Goal: Communication & Community: Answer question/provide support

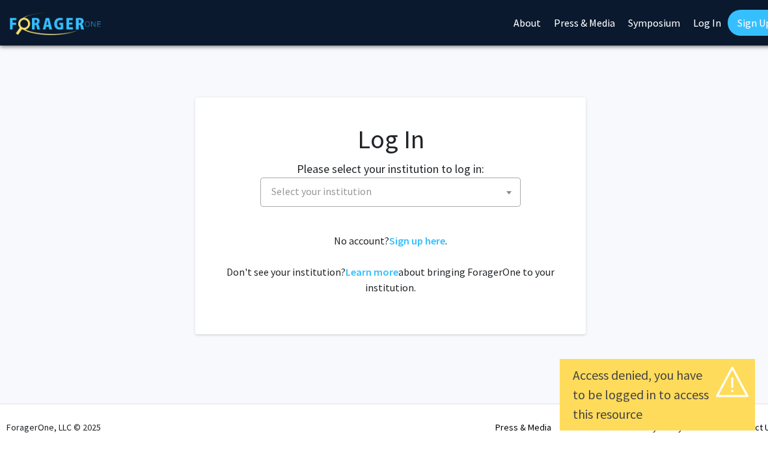
select select
click at [502, 188] on span "Select your institution" at bounding box center [393, 191] width 254 height 27
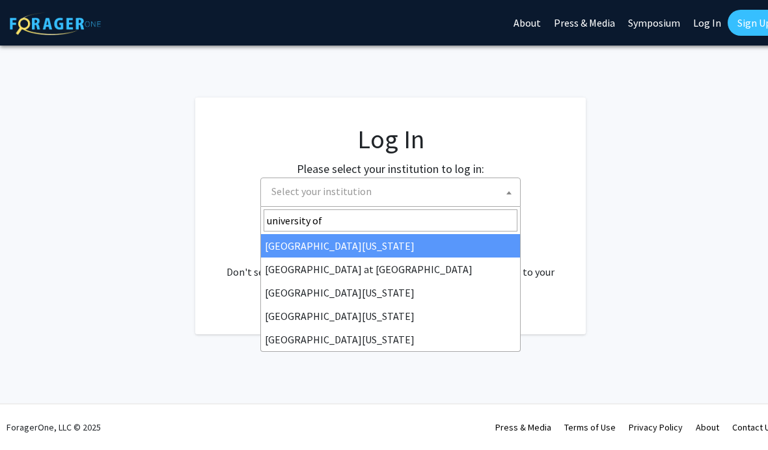
type input "university of"
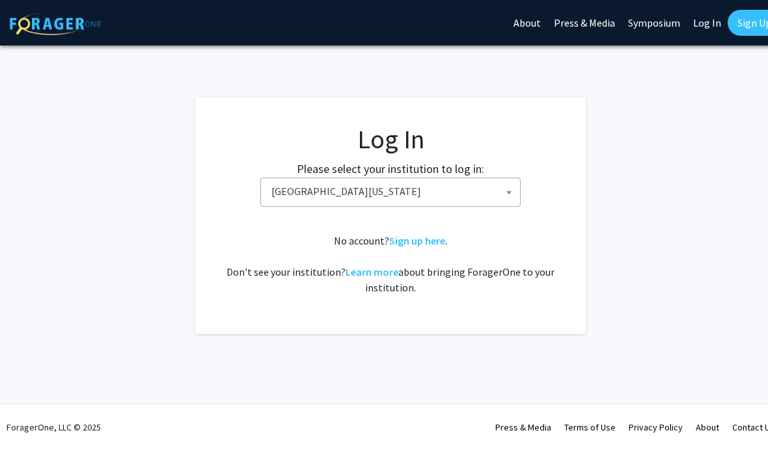
select select "13"
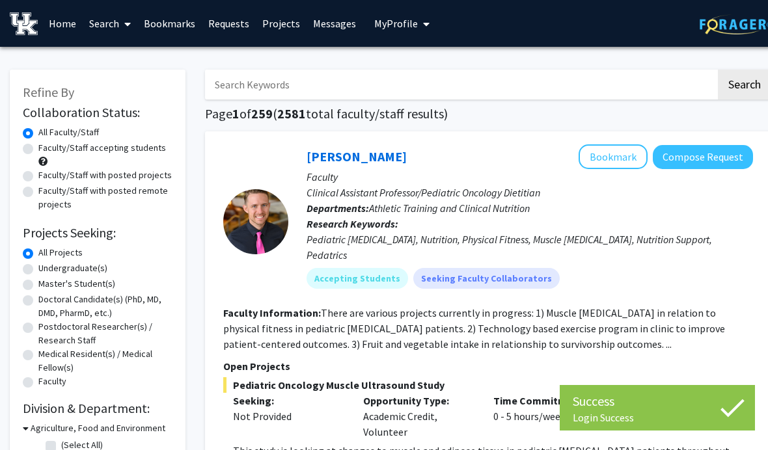
click at [336, 21] on link "Messages" at bounding box center [334, 24] width 56 height 46
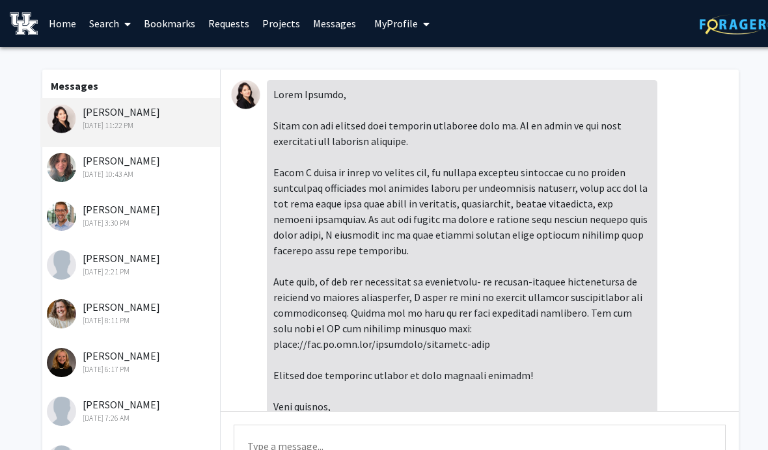
click at [78, 187] on div "[PERSON_NAME] [DATE] 10:43 AM" at bounding box center [130, 171] width 180 height 49
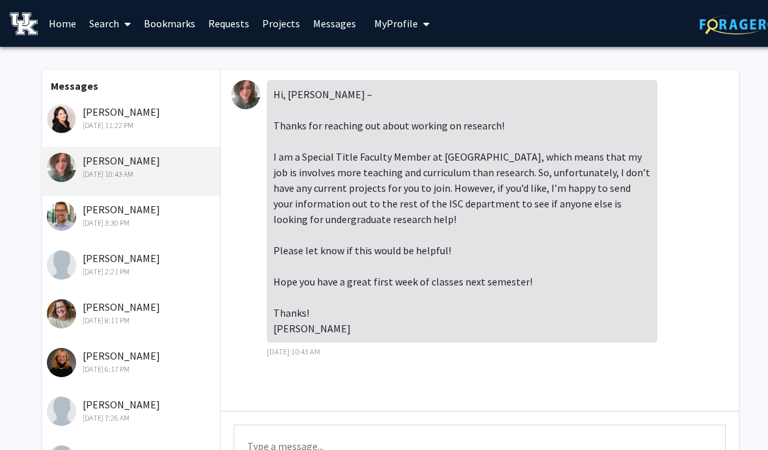
click at [62, 165] on img at bounding box center [61, 167] width 29 height 29
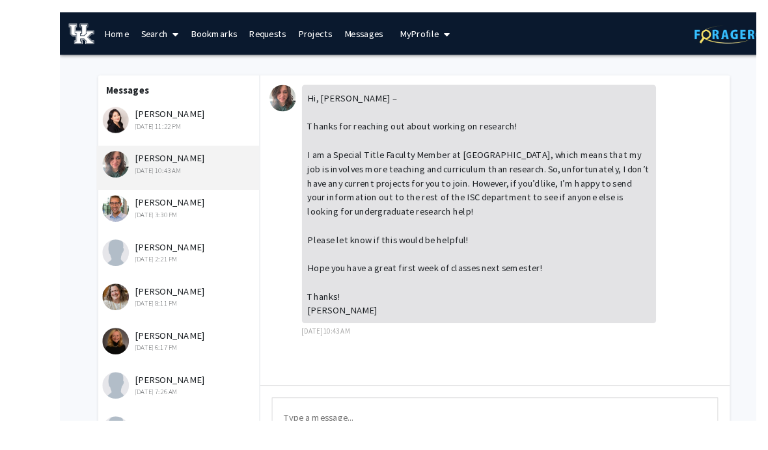
scroll to position [13, 0]
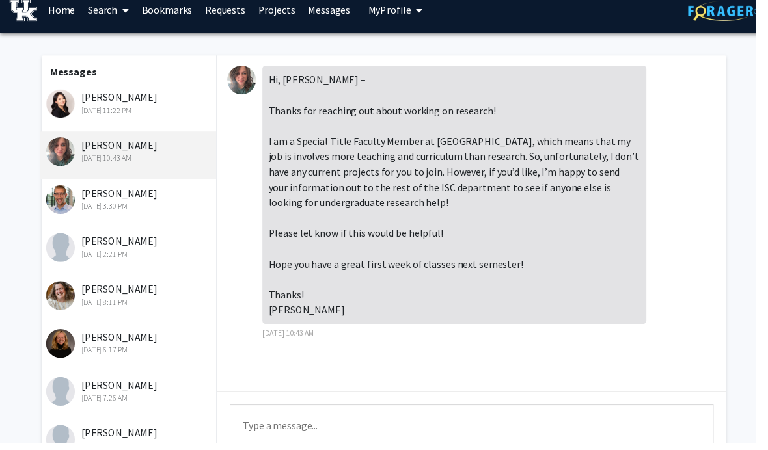
click at [623, 426] on textarea "Type a message" at bounding box center [480, 441] width 492 height 59
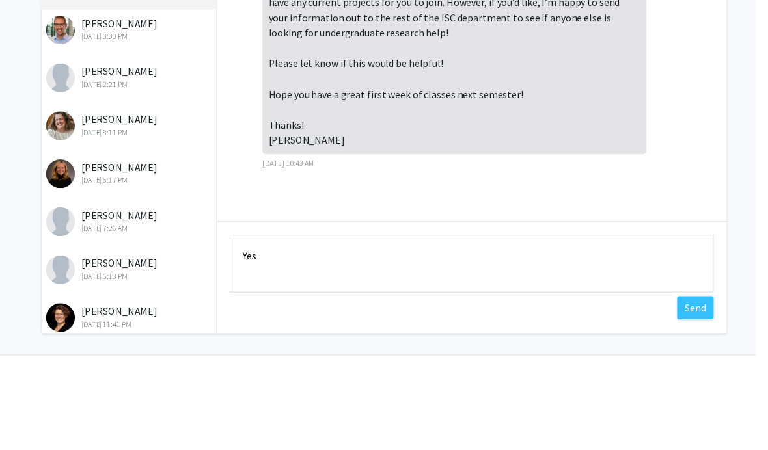
scroll to position [142, 0]
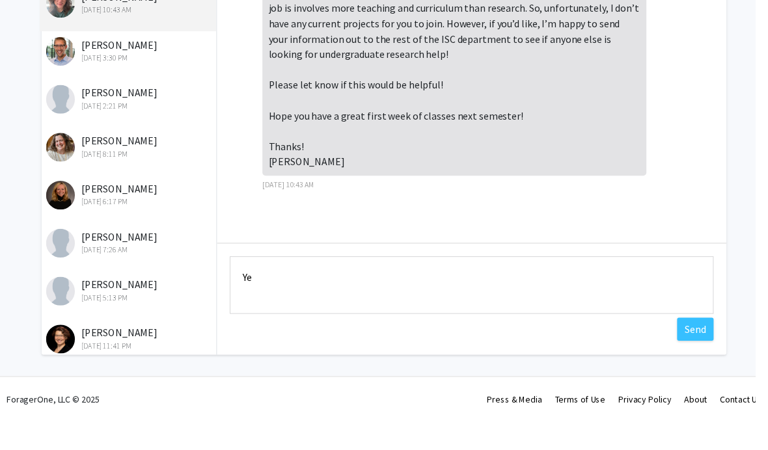
type textarea "Y"
type textarea "Hi! Thanks for getting back to me."
click at [708, 346] on button "Send" at bounding box center [706, 357] width 37 height 23
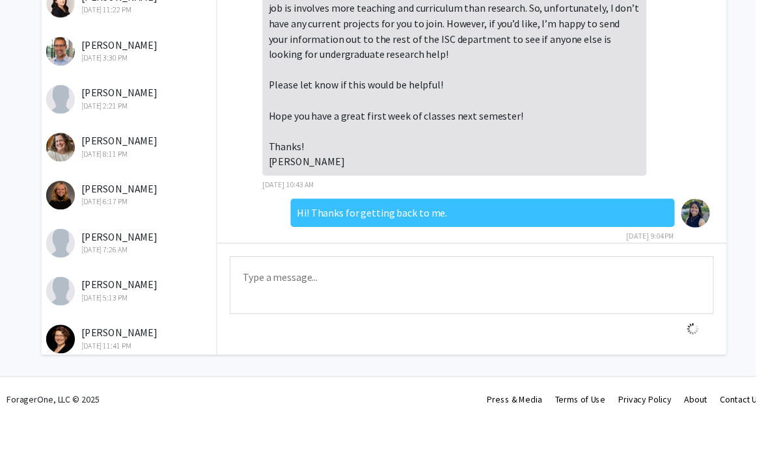
scroll to position [18, 0]
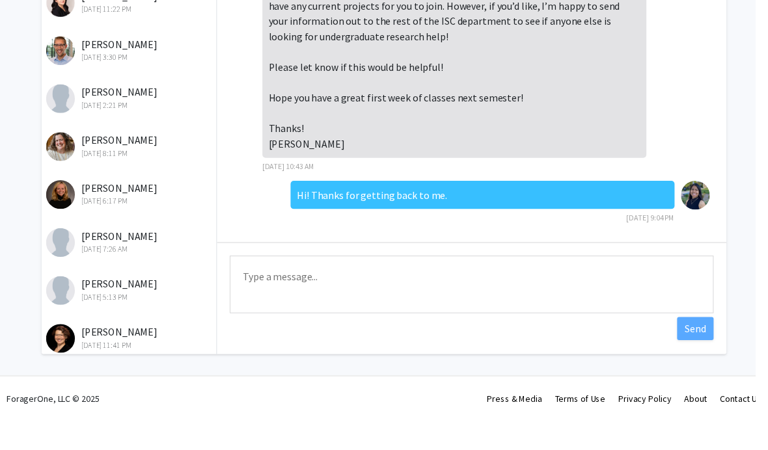
click at [516, 283] on textarea "Type a message" at bounding box center [480, 312] width 492 height 59
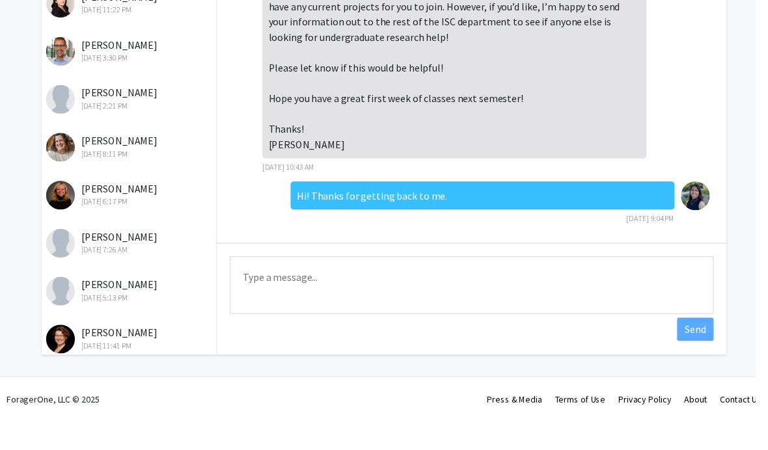
click at [547, 314] on textarea "Type a message" at bounding box center [480, 312] width 492 height 59
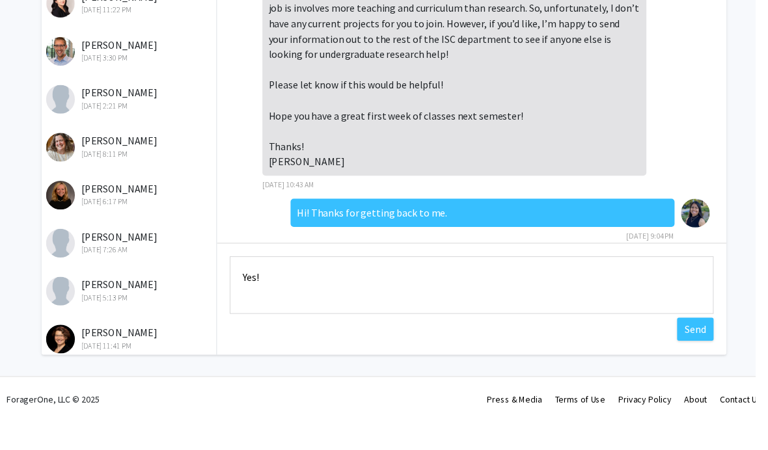
scroll to position [0, 0]
type textarea "Yes! I would love to explore other opportunities for research in the department…"
click at [712, 346] on button "Send" at bounding box center [706, 357] width 37 height 23
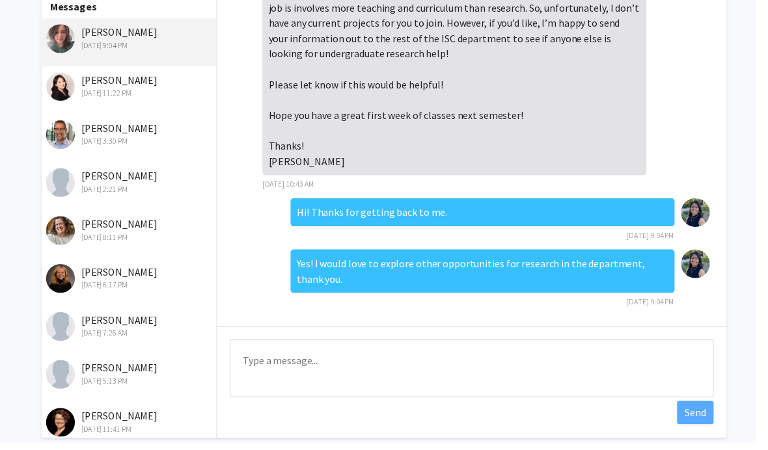
scroll to position [79, 0]
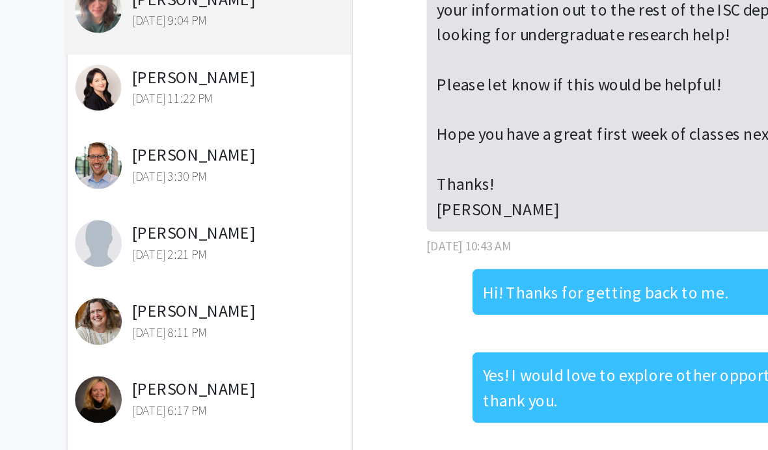
click at [82, 171] on div "[PERSON_NAME] [DATE] 2:21 PM" at bounding box center [132, 184] width 170 height 27
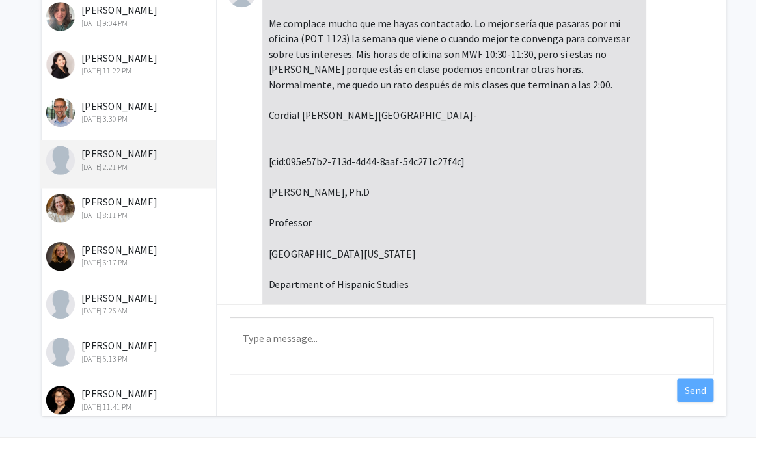
scroll to position [0, 0]
click at [608, 370] on textarea "Type a message" at bounding box center [480, 352] width 492 height 59
type textarea "m"
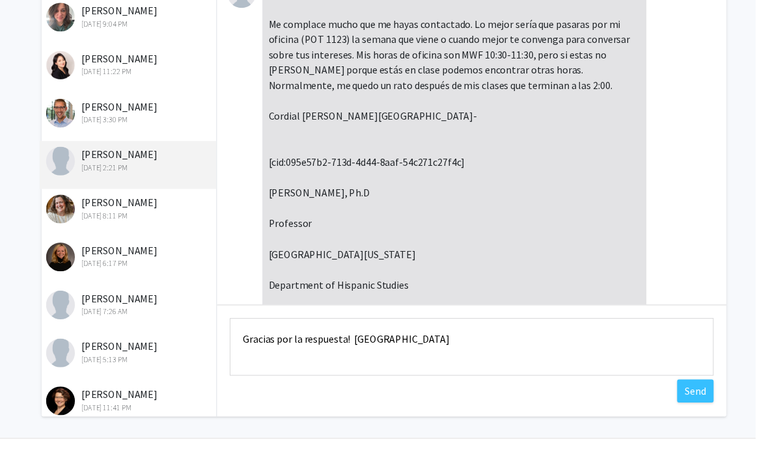
click at [386, 332] on textarea "Gracias por la respuesta! [GEOGRAPHIC_DATA]" at bounding box center [480, 352] width 492 height 59
click at [389, 341] on textarea "Gracias por la respuesta! [GEOGRAPHIC_DATA]" at bounding box center [480, 352] width 492 height 59
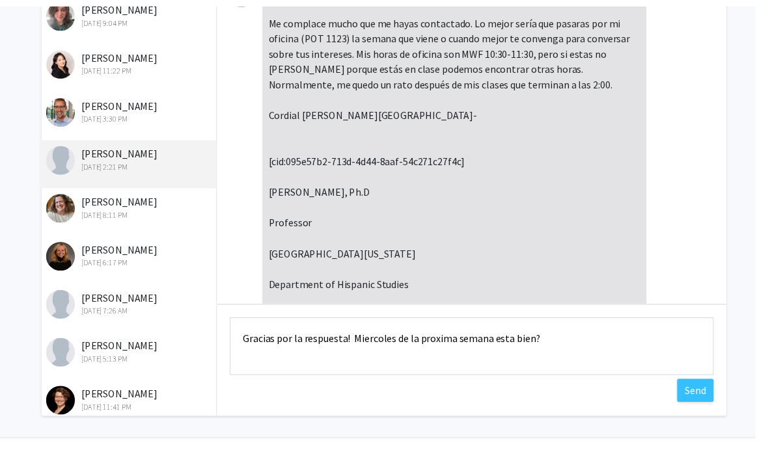
scroll to position [107, 0]
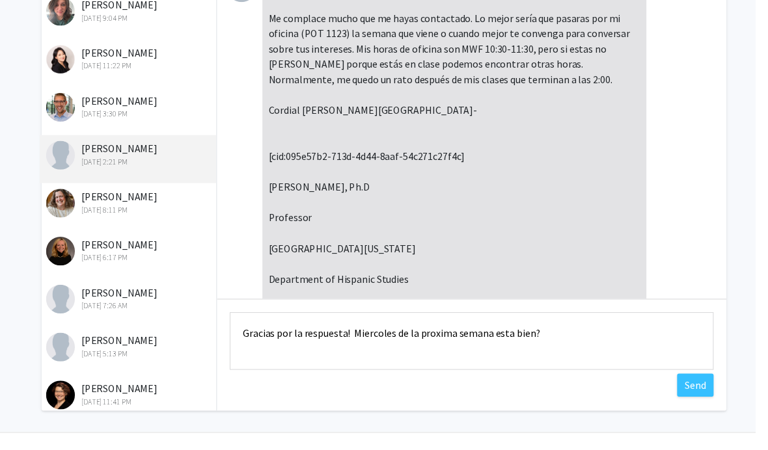
type textarea "Gracias por la respuesta! Miercoles de la proxima semana esta bien?"
click at [712, 387] on button "Send" at bounding box center [706, 391] width 37 height 23
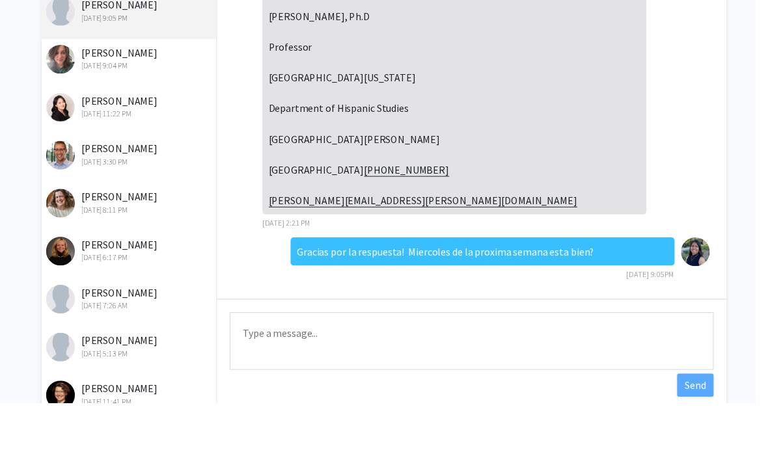
scroll to position [48, 0]
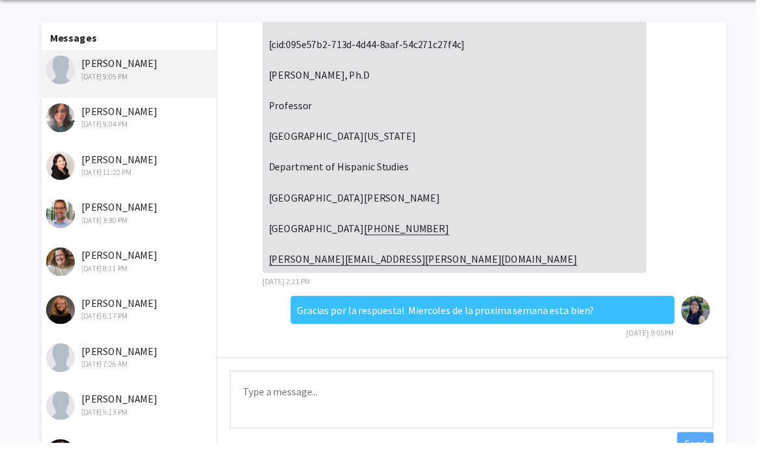
click at [52, 122] on img at bounding box center [61, 119] width 29 height 29
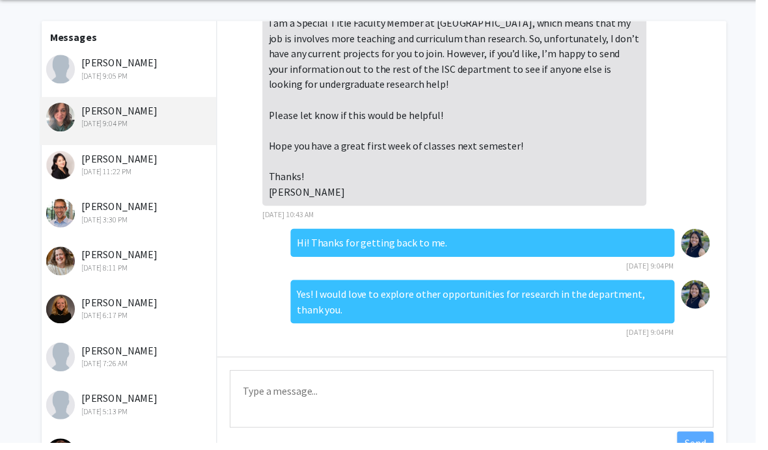
click at [61, 120] on img at bounding box center [61, 119] width 29 height 29
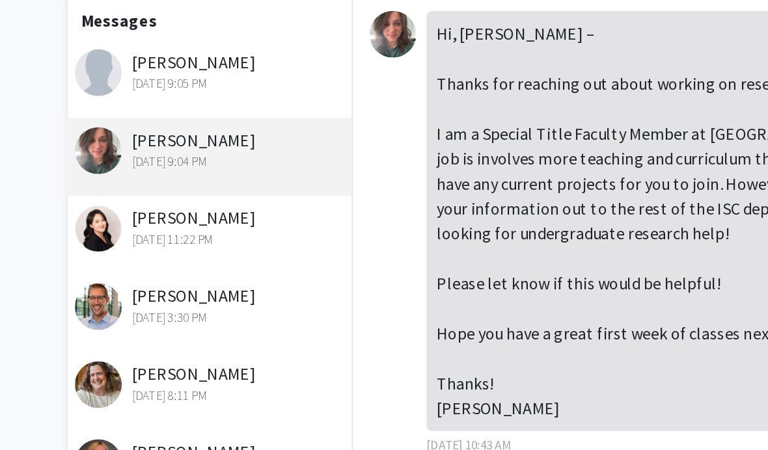
scroll to position [22, 0]
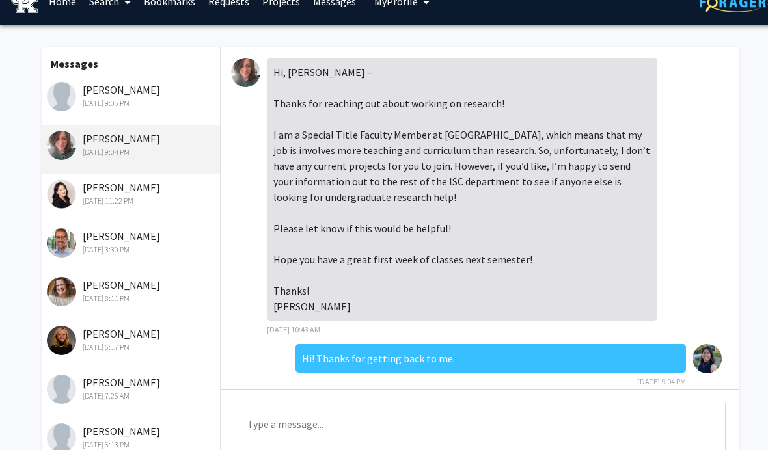
click at [100, 189] on div "[PERSON_NAME] [DATE] 11:22 PM" at bounding box center [132, 193] width 170 height 27
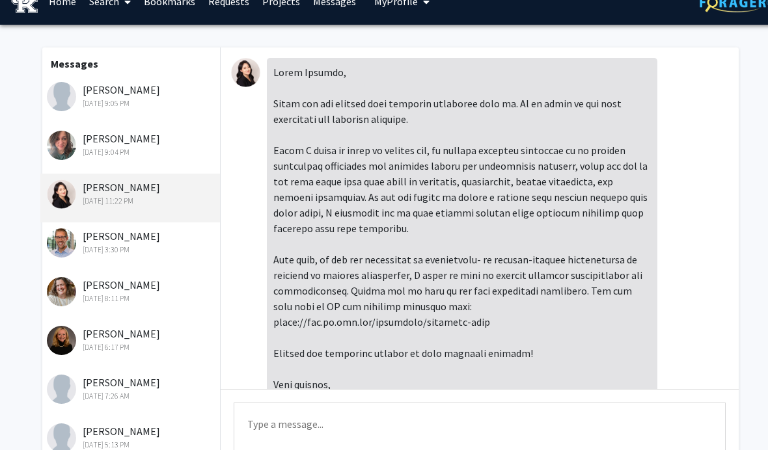
scroll to position [0, 0]
click at [74, 239] on img at bounding box center [61, 242] width 29 height 29
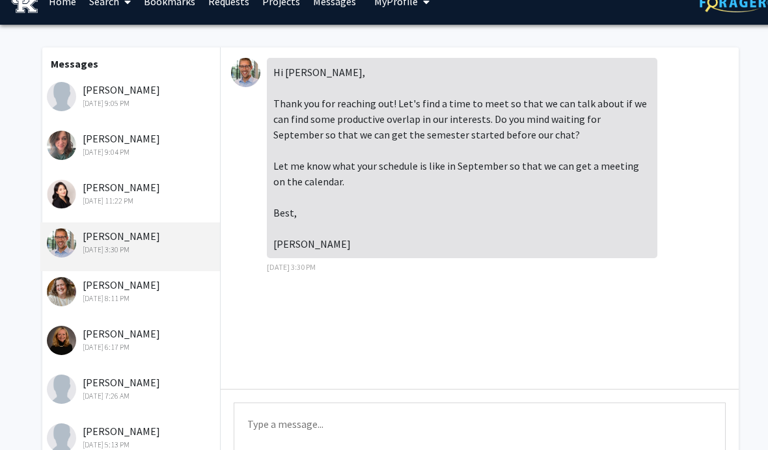
click at [650, 420] on textarea "Type a message" at bounding box center [480, 432] width 492 height 59
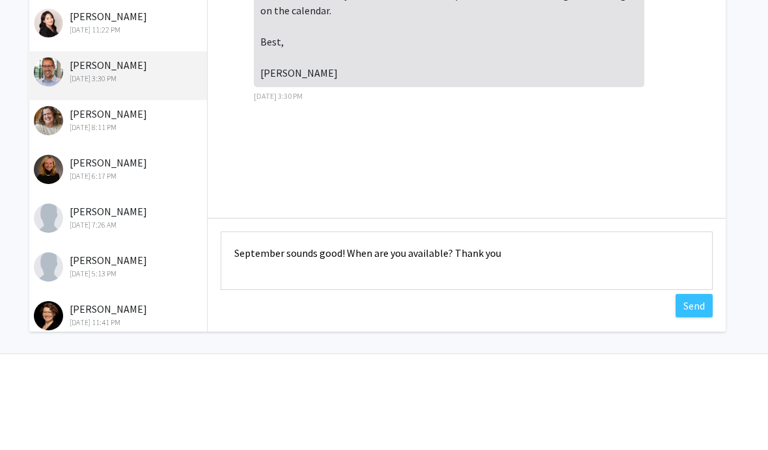
type textarea "September sounds good! When are you available? Thank you"
click at [703, 377] on button "Send" at bounding box center [693, 388] width 37 height 23
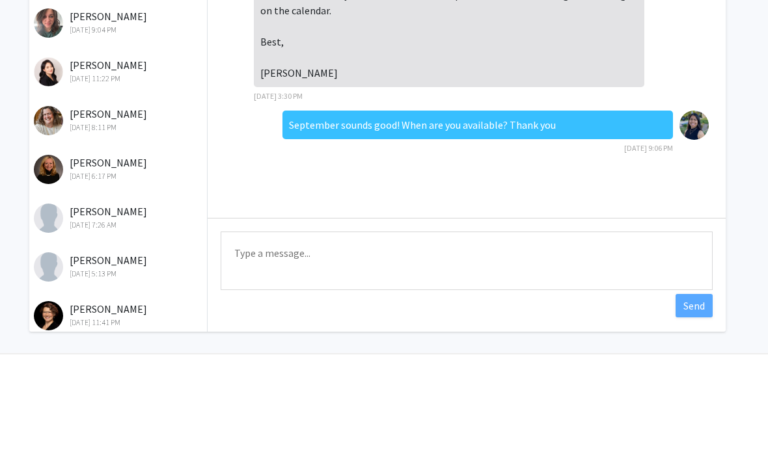
scroll to position [142, 13]
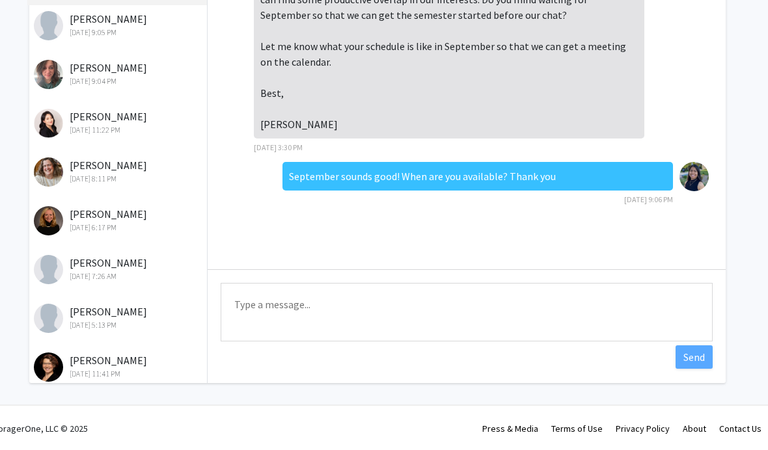
click at [587, 295] on textarea "Type a message" at bounding box center [467, 312] width 492 height 59
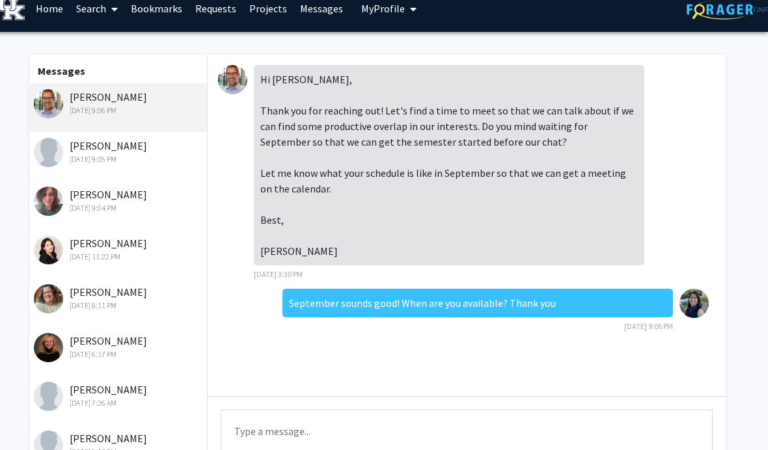
scroll to position [48, 0]
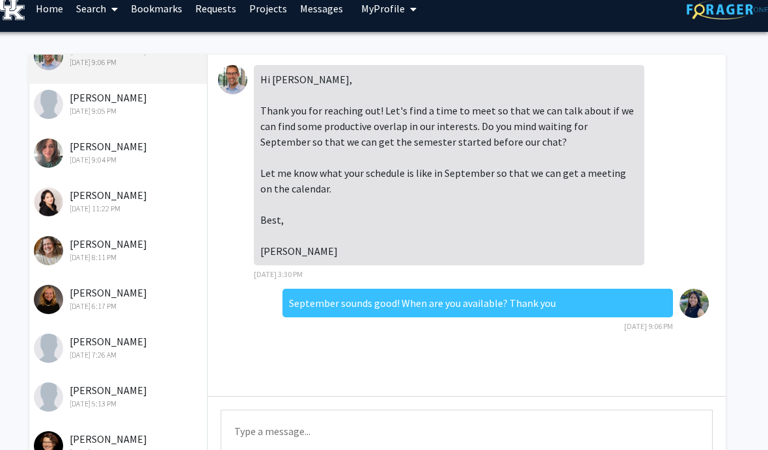
click at [78, 247] on div "[PERSON_NAME] [DATE] 8:11 PM" at bounding box center [119, 249] width 170 height 27
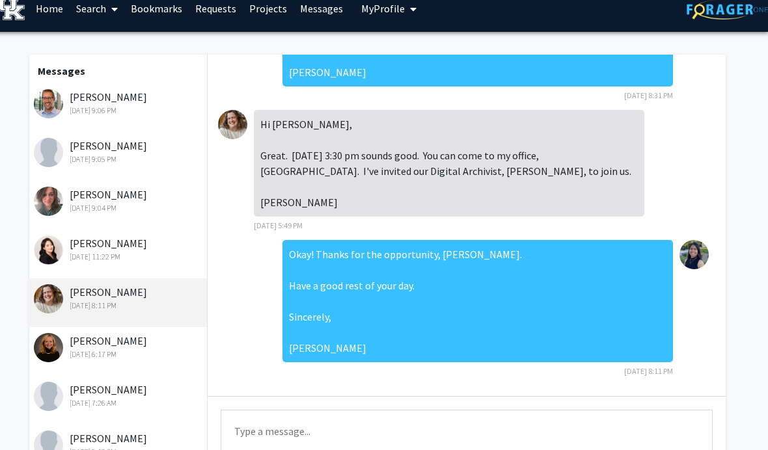
scroll to position [0, 0]
click at [94, 103] on div "[PERSON_NAME] [DATE] 9:06 PM" at bounding box center [119, 102] width 170 height 27
